Goal: Task Accomplishment & Management: Manage account settings

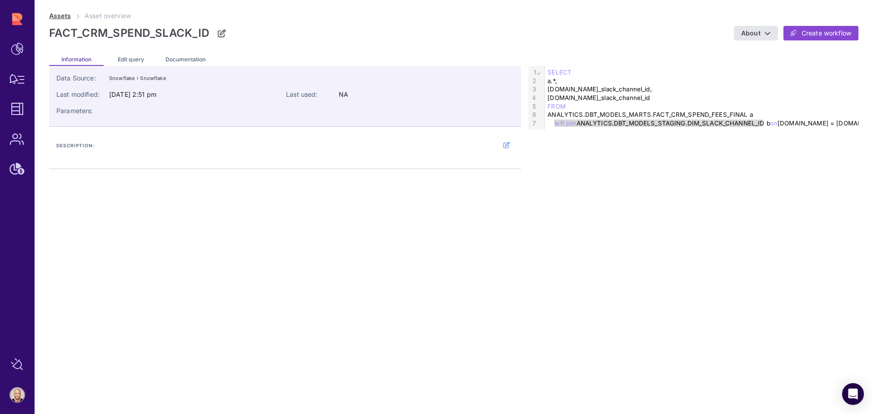
click at [60, 19] on link "Assets" at bounding box center [60, 16] width 22 height 8
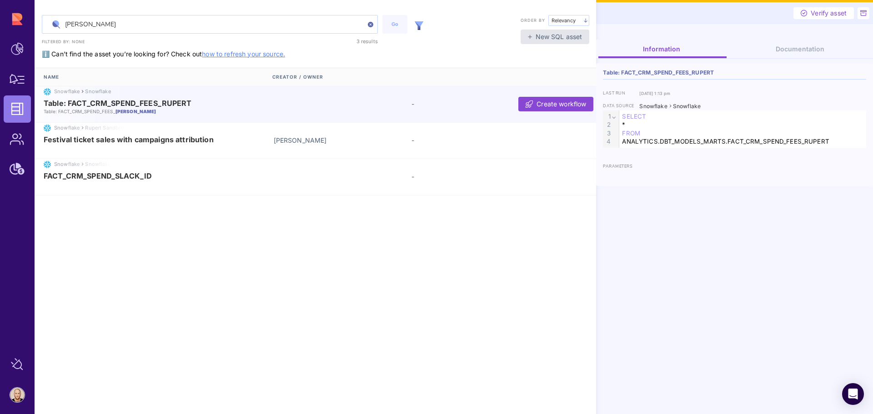
click at [417, 25] on img at bounding box center [419, 25] width 9 height 9
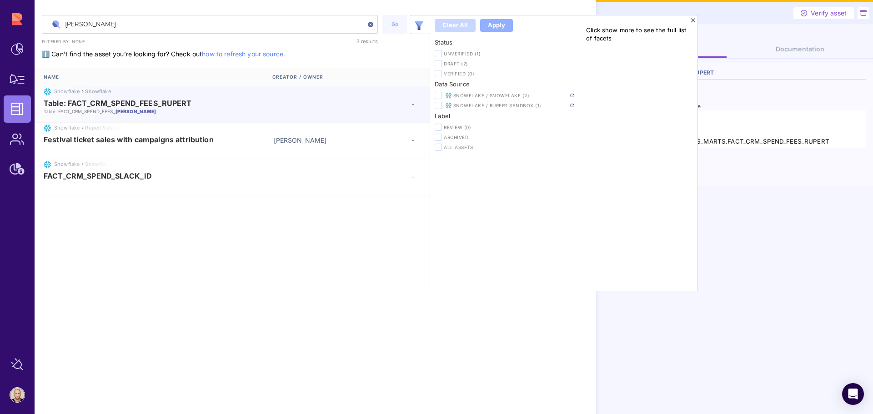
click at [438, 95] on icon at bounding box center [438, 95] width 5 height 5
click at [0, 0] on input "checkbox" at bounding box center [0, 0] width 0 height 0
click at [571, 94] on img at bounding box center [572, 96] width 4 height 4
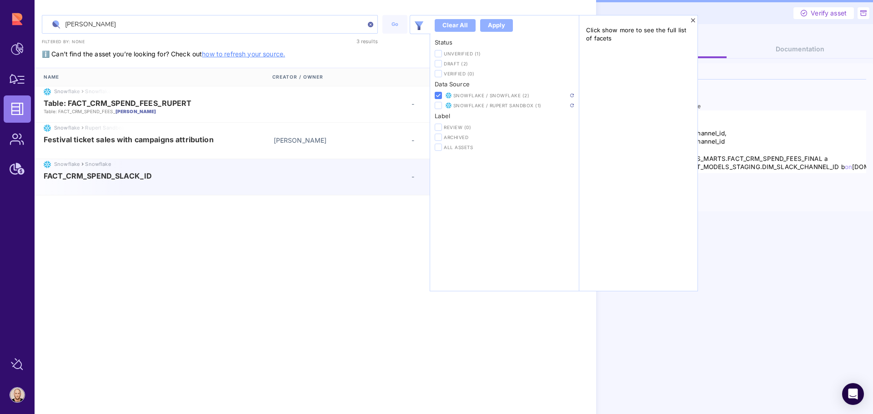
click at [373, 282] on div "rupert Go Clear all Apply Status Unverified (1) Draft (2) Verified (0) Data Sou…" at bounding box center [316, 207] width 562 height 414
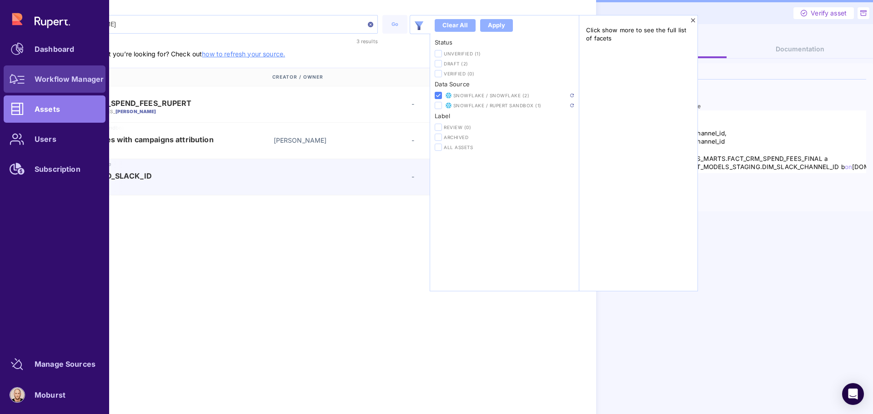
click at [55, 77] on div "Workflow Manager" at bounding box center [69, 78] width 69 height 5
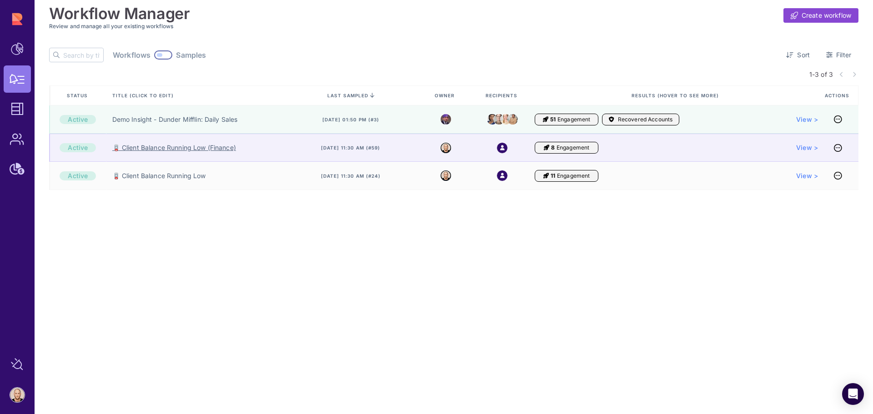
click at [198, 150] on link "🪫 Client Balance Running Low (Finance)" at bounding box center [174, 147] width 124 height 9
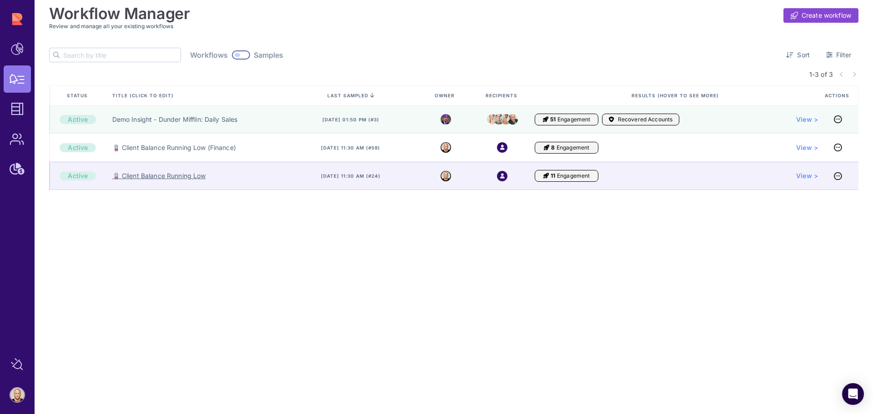
click at [165, 174] on link "🪫 Client Balance Running Low" at bounding box center [159, 176] width 94 height 9
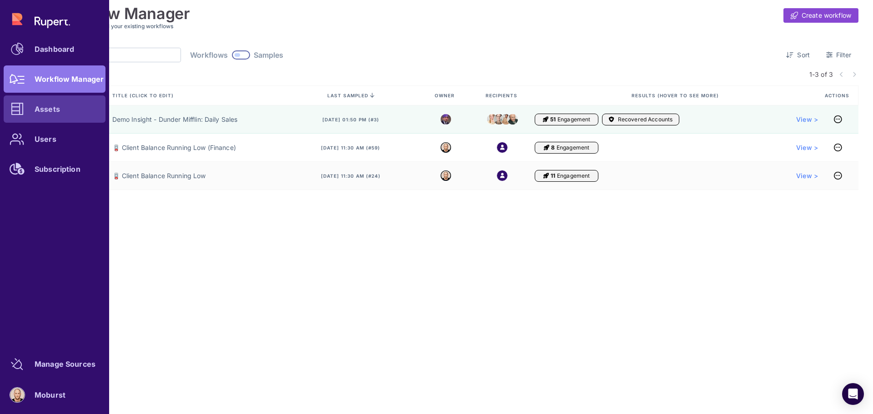
click at [38, 106] on div "Assets" at bounding box center [47, 108] width 25 height 5
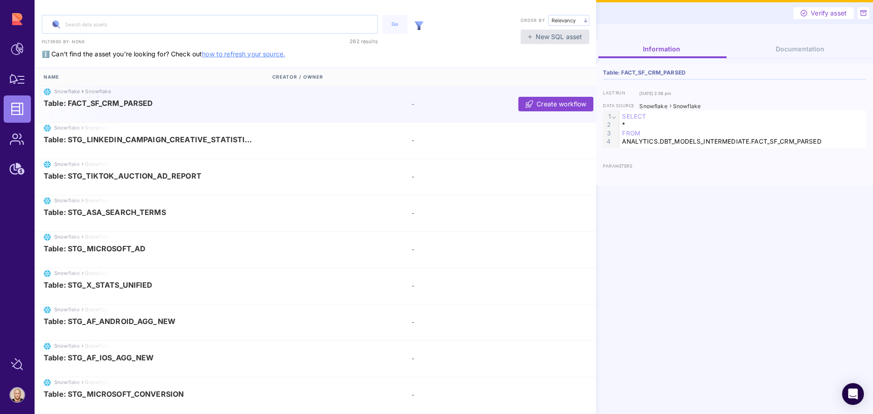
click at [419, 26] on img at bounding box center [419, 25] width 9 height 9
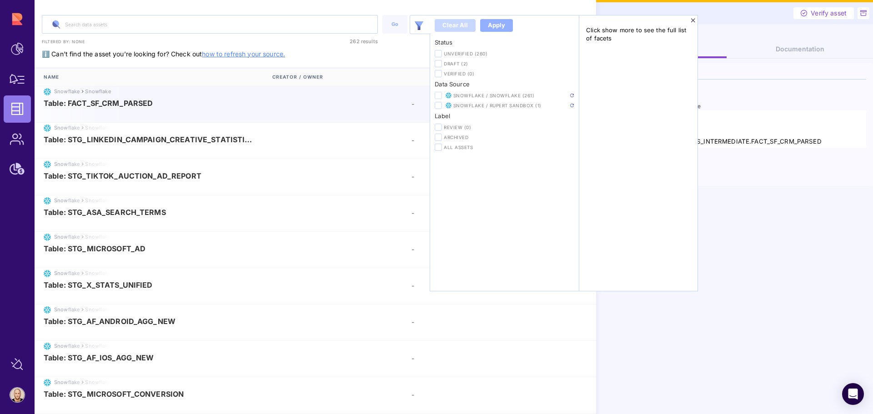
click at [439, 96] on icon at bounding box center [438, 95] width 5 height 5
click at [0, 0] on input "checkbox" at bounding box center [0, 0] width 0 height 0
click at [572, 96] on img at bounding box center [572, 96] width 4 height 4
click at [743, 358] on div "Information Documentation Table: FACT_SF_CRM_PARSED last run Jun 24, 2025, 2:59…" at bounding box center [734, 227] width 277 height 375
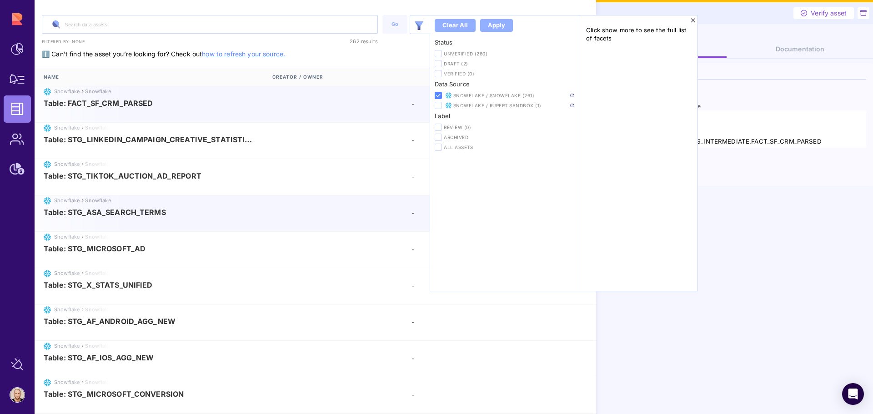
click at [382, 217] on div "Table: STG_ASA_SEARCH_TERMS -" at bounding box center [317, 213] width 565 height 10
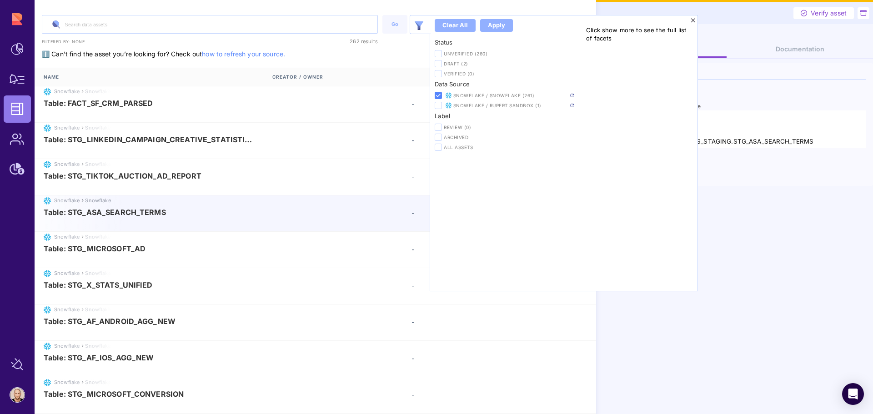
drag, startPoint x: 370, startPoint y: 61, endPoint x: 380, endPoint y: 48, distance: 16.1
click at [370, 60] on div "Go Clear all Apply Status Unverified (260) Draft (2) Verified (0) Data Source S…" at bounding box center [316, 217] width 562 height 435
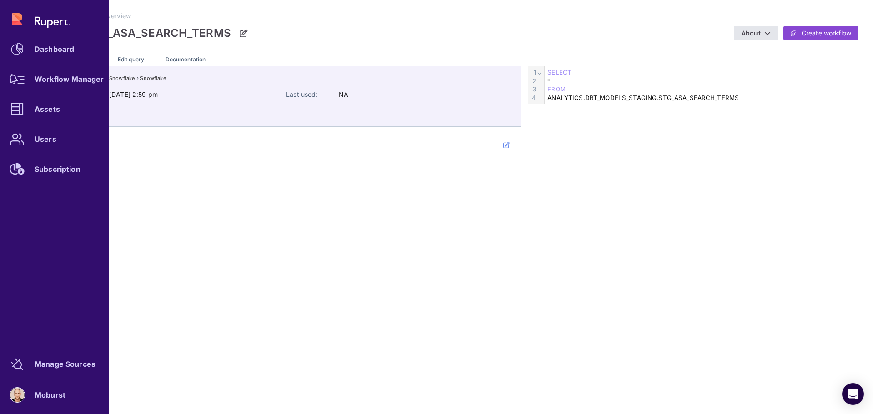
click at [39, 78] on div "Workflow Manager" at bounding box center [69, 78] width 69 height 5
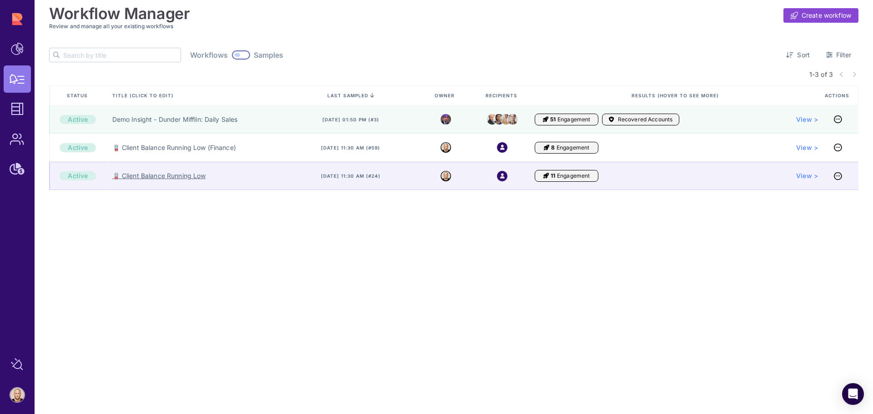
click at [167, 177] on link "🪫 Client Balance Running Low" at bounding box center [159, 176] width 94 height 9
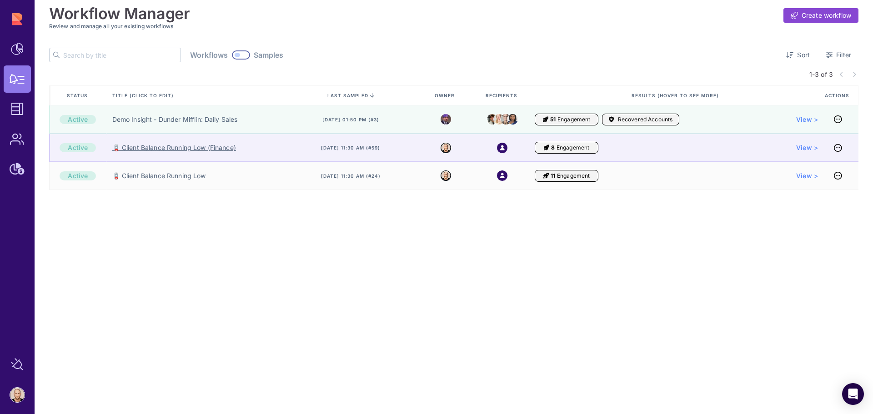
drag, startPoint x: 204, startPoint y: 147, endPoint x: 204, endPoint y: 151, distance: 4.6
click at [204, 148] on link "🪫 Client Balance Running Low (Finance)" at bounding box center [174, 147] width 124 height 9
click at [195, 148] on link "🪫 Client Balance Running Low (Finance)" at bounding box center [174, 147] width 124 height 9
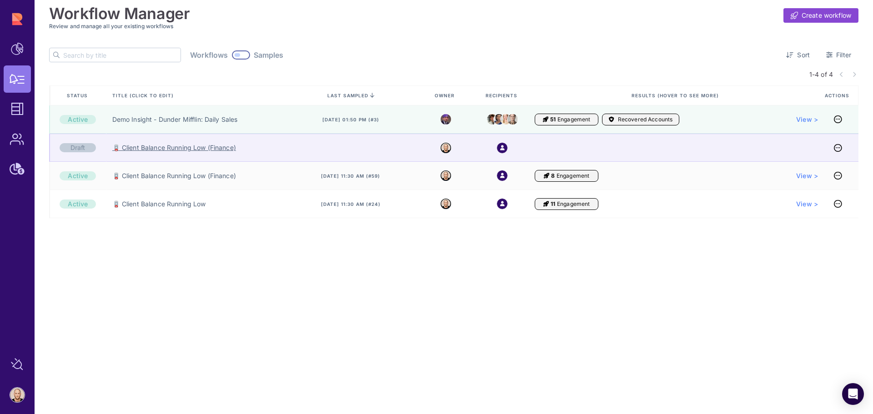
click at [189, 150] on link "🪫 Client Balance Running Low (Finance)" at bounding box center [174, 147] width 124 height 9
click at [232, 146] on link "Draft: 🪫 Client Balance Running Low (Finance)1" at bounding box center [185, 147] width 146 height 9
click at [199, 150] on link "Draft: 🪫 Client Balance Running Low (Finance)1" at bounding box center [185, 147] width 146 height 9
click at [202, 151] on link "Draft: 🪫 Client Balance Running Low (Finance)1" at bounding box center [185, 147] width 146 height 9
click at [227, 151] on link "Draft: 🪫 Client Balance Running Low (Finance)1" at bounding box center [185, 147] width 146 height 9
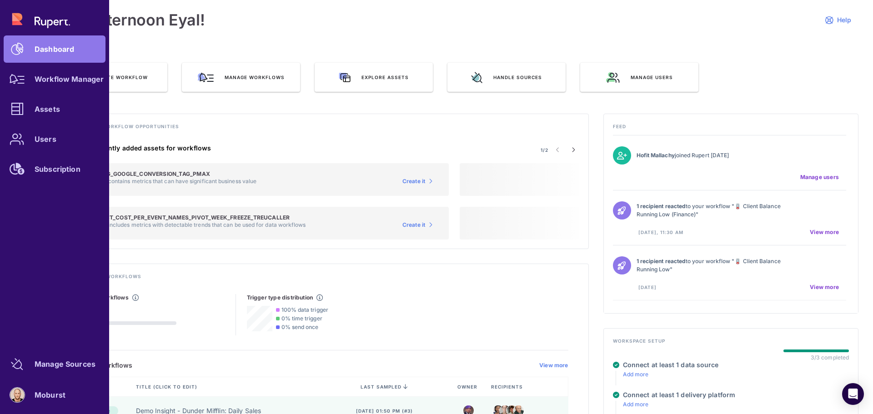
click at [61, 85] on link "Workflow Manager" at bounding box center [55, 79] width 102 height 27
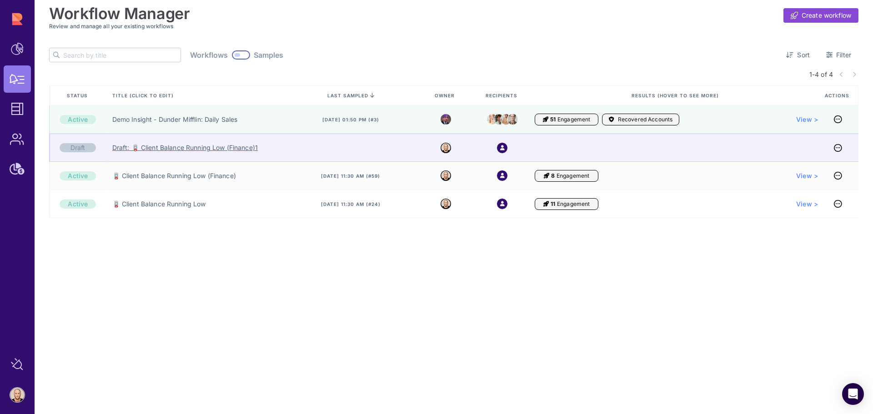
click at [174, 146] on link "Draft: 🪫 Client Balance Running Low (Finance)1" at bounding box center [185, 147] width 146 height 9
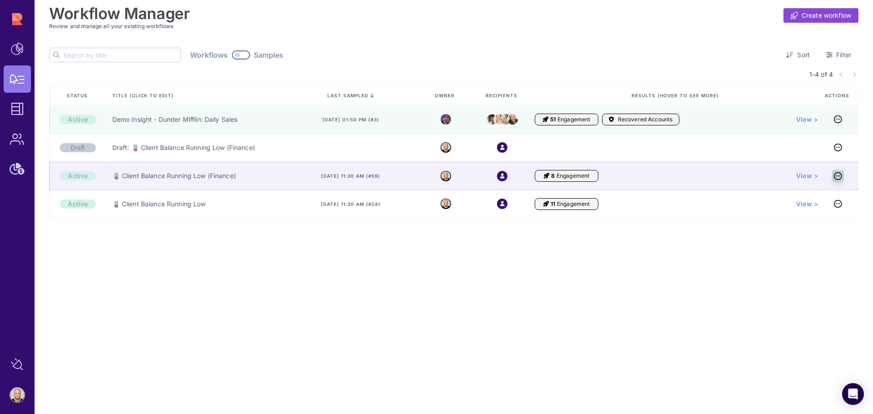
click at [836, 177] on icon at bounding box center [838, 176] width 8 height 0
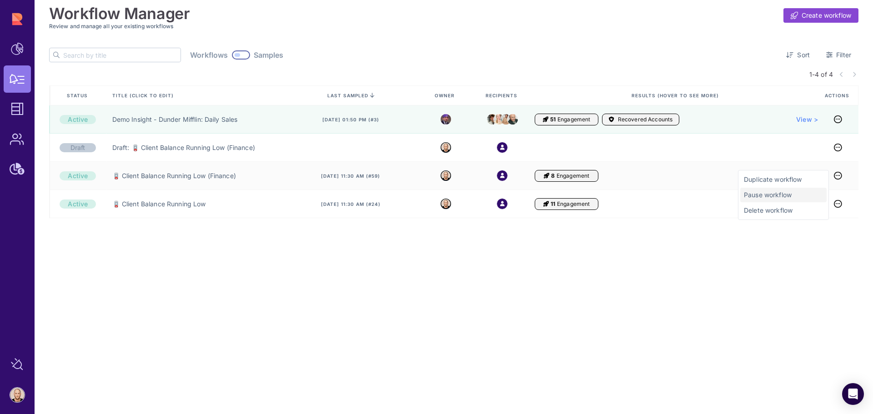
click at [802, 198] on span "Pause workflow" at bounding box center [783, 195] width 79 height 9
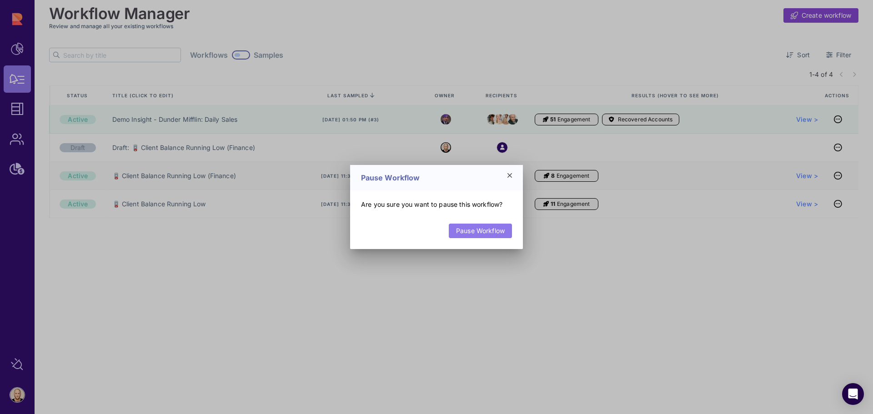
click at [468, 229] on link "Pause Workflow" at bounding box center [480, 231] width 63 height 15
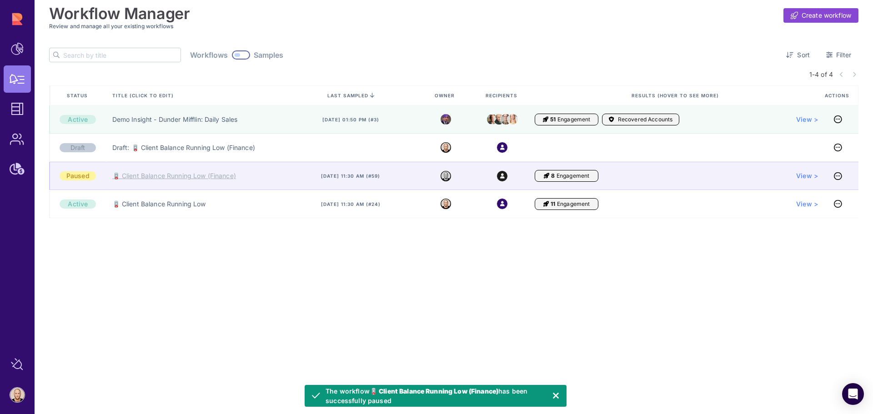
click at [227, 178] on link "🪫 Client Balance Running Low (Finance)" at bounding box center [174, 176] width 124 height 9
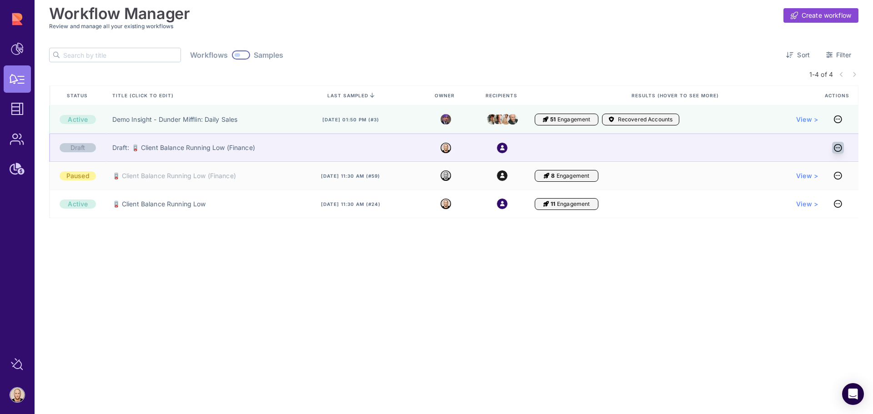
click at [839, 148] on icon at bounding box center [838, 148] width 8 height 0
click at [222, 149] on link "Draft: 🪫 Client Balance Running Low (Finance)" at bounding box center [183, 147] width 143 height 9
click at [220, 150] on link "Draft: 🪫 Client Balance Running Low (Finance)" at bounding box center [183, 147] width 143 height 9
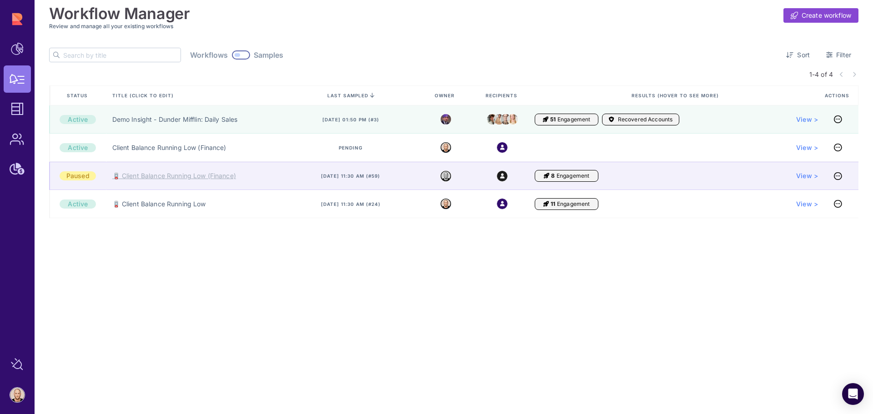
click at [148, 177] on link "🪫 Client Balance Running Low (Finance)" at bounding box center [174, 176] width 124 height 9
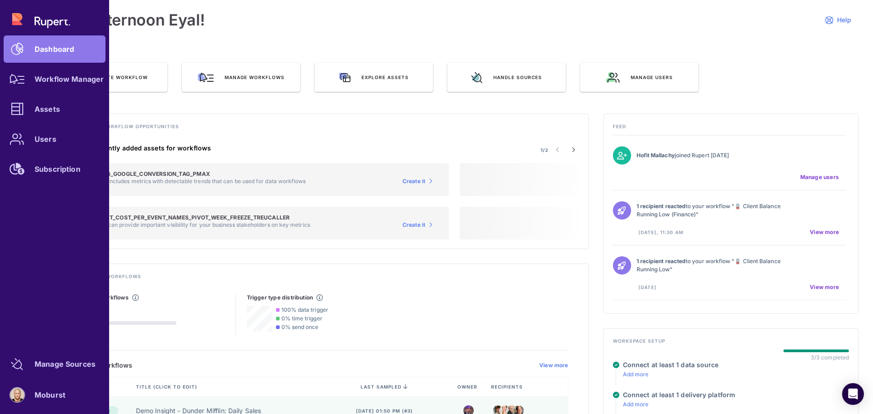
click at [58, 86] on link "Workflow Manager" at bounding box center [55, 79] width 102 height 27
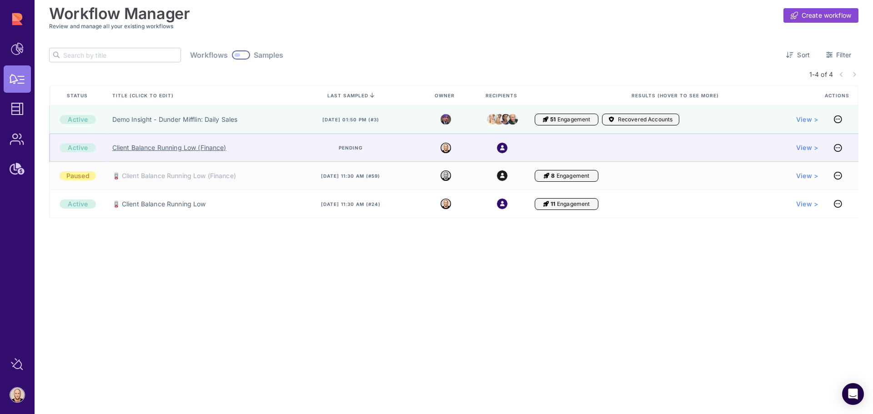
click at [167, 151] on link "Client Balance Running Low (Finance)" at bounding box center [169, 147] width 114 height 9
click at [213, 150] on link "🪫Client Balance Running Low (Finance)" at bounding box center [173, 147] width 122 height 9
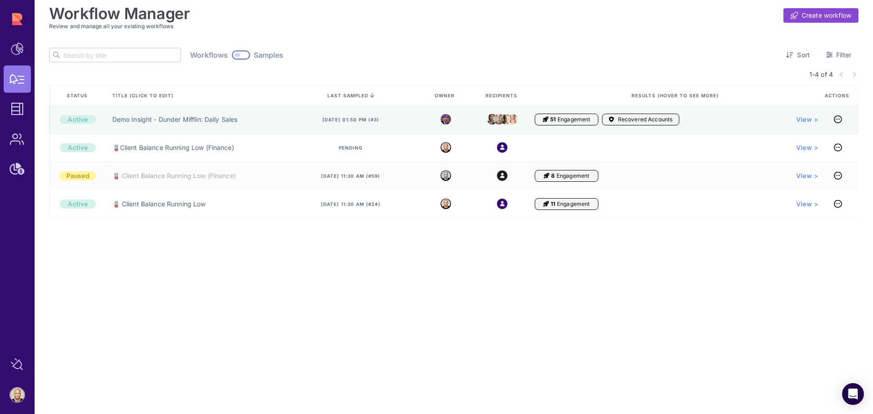
click at [501, 327] on div "Workflow Manager Create workflow Review and manage all your existing workflows …" at bounding box center [454, 207] width 839 height 414
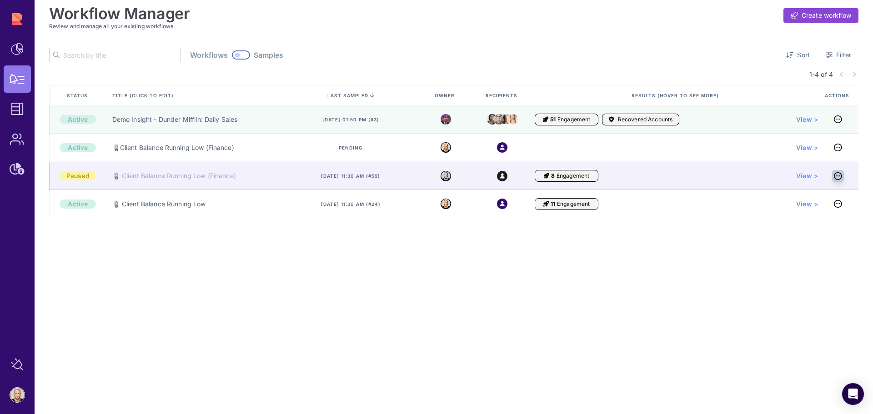
click at [840, 176] on icon at bounding box center [838, 176] width 8 height 0
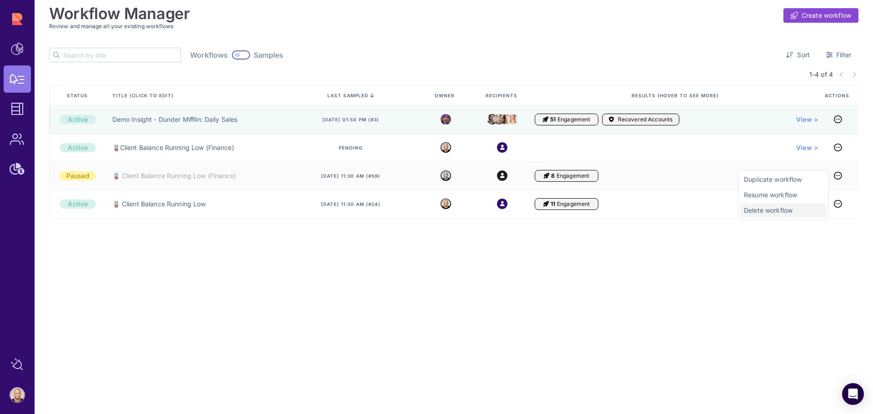
click at [773, 210] on span "Delete workflow" at bounding box center [783, 210] width 79 height 9
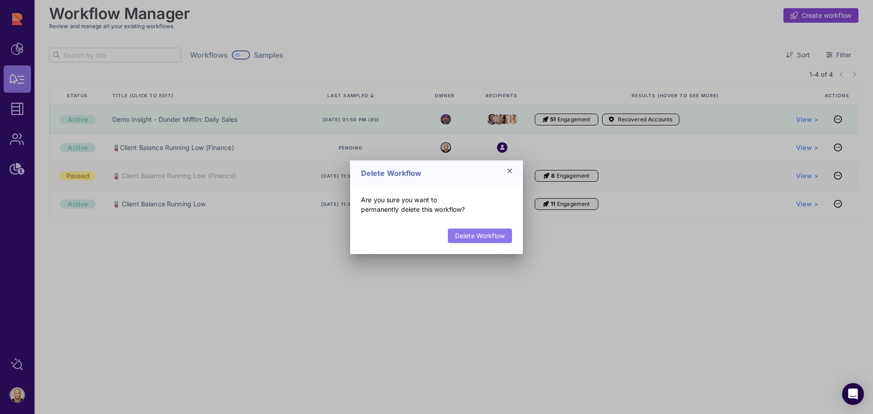
click at [466, 236] on link "Delete Workflow" at bounding box center [480, 236] width 64 height 15
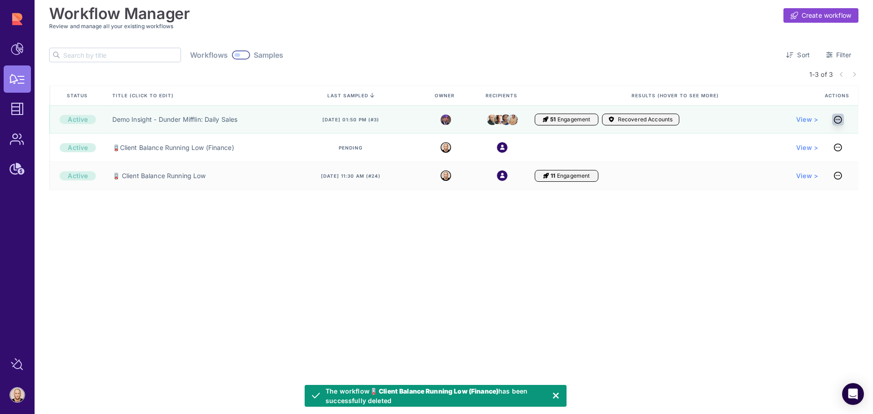
click at [838, 120] on icon at bounding box center [838, 120] width 8 height 0
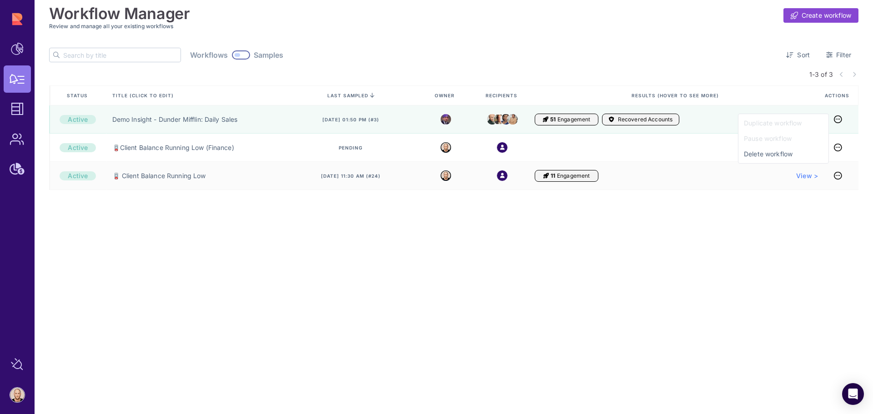
click at [524, 282] on div "Workflow Manager Create workflow Review and manage all your existing workflows …" at bounding box center [454, 207] width 839 height 414
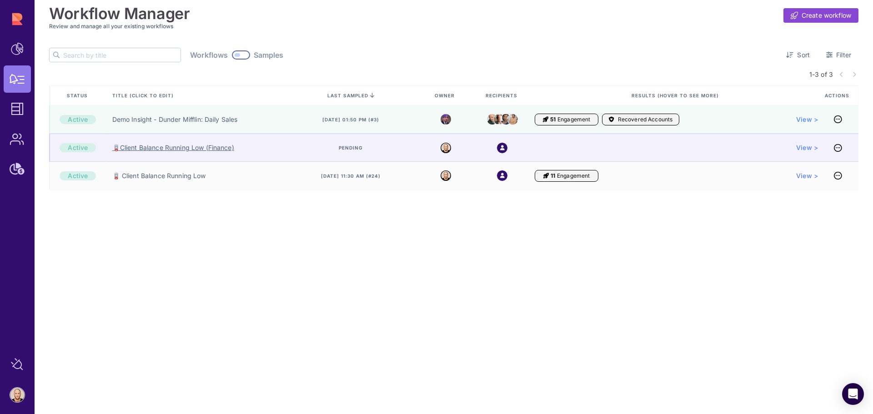
click at [209, 148] on link "🪫Client Balance Running Low (Finance)" at bounding box center [173, 147] width 122 height 9
